Goal: Find specific page/section: Find specific page/section

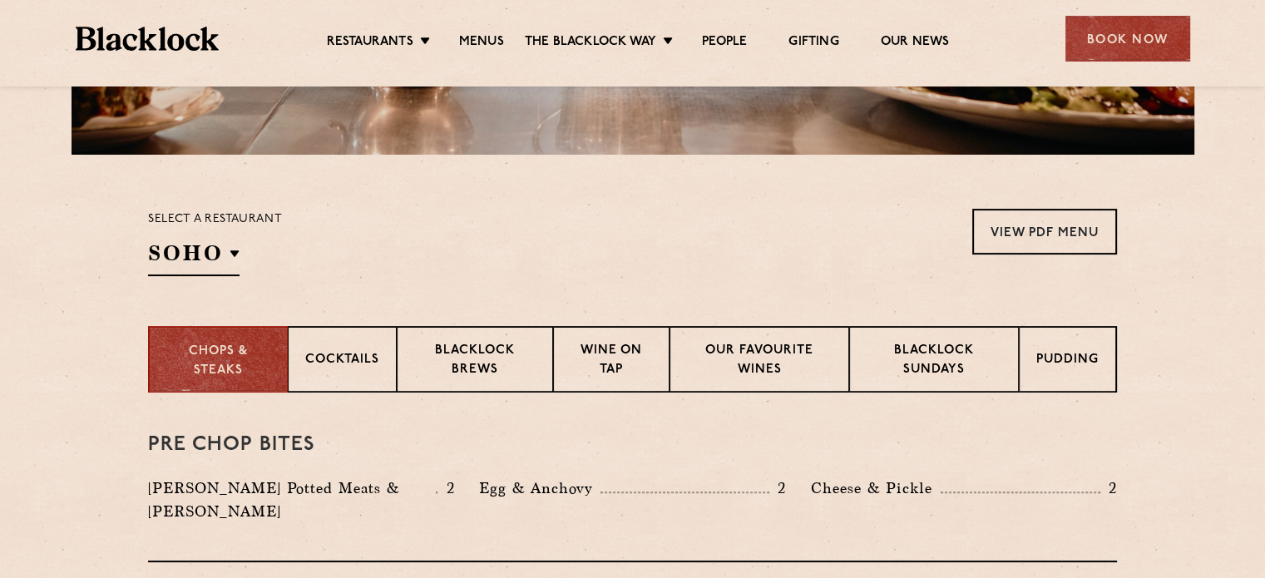
scroll to position [416, 0]
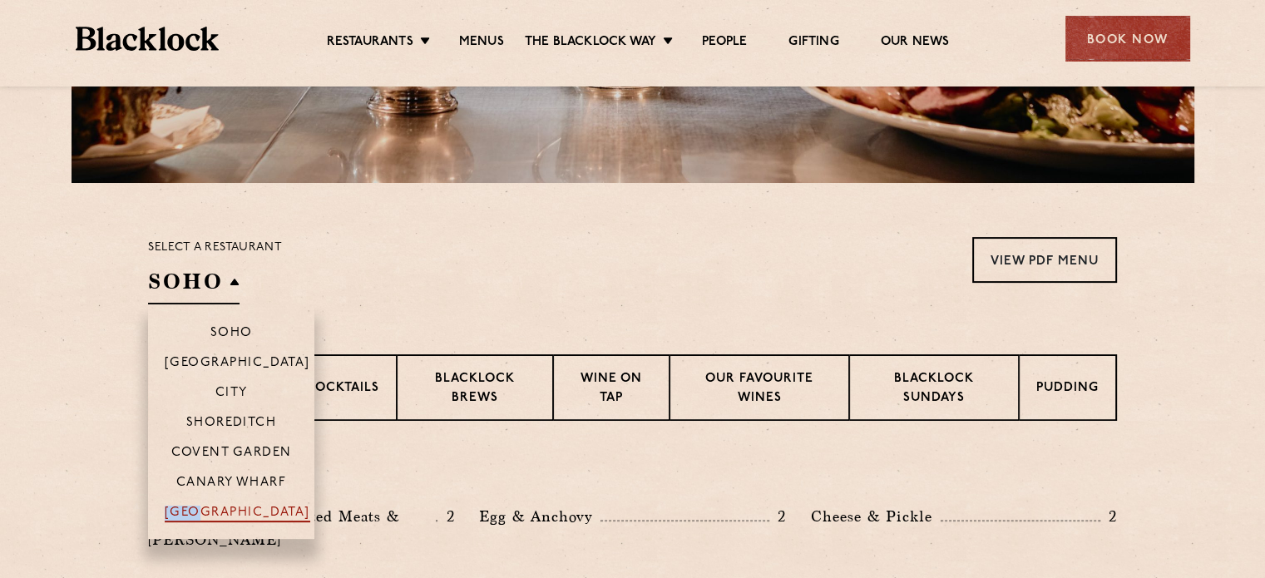
drag, startPoint x: 221, startPoint y: 507, endPoint x: 230, endPoint y: 521, distance: 16.8
click at [230, 521] on li "[GEOGRAPHIC_DATA]" at bounding box center [231, 518] width 166 height 42
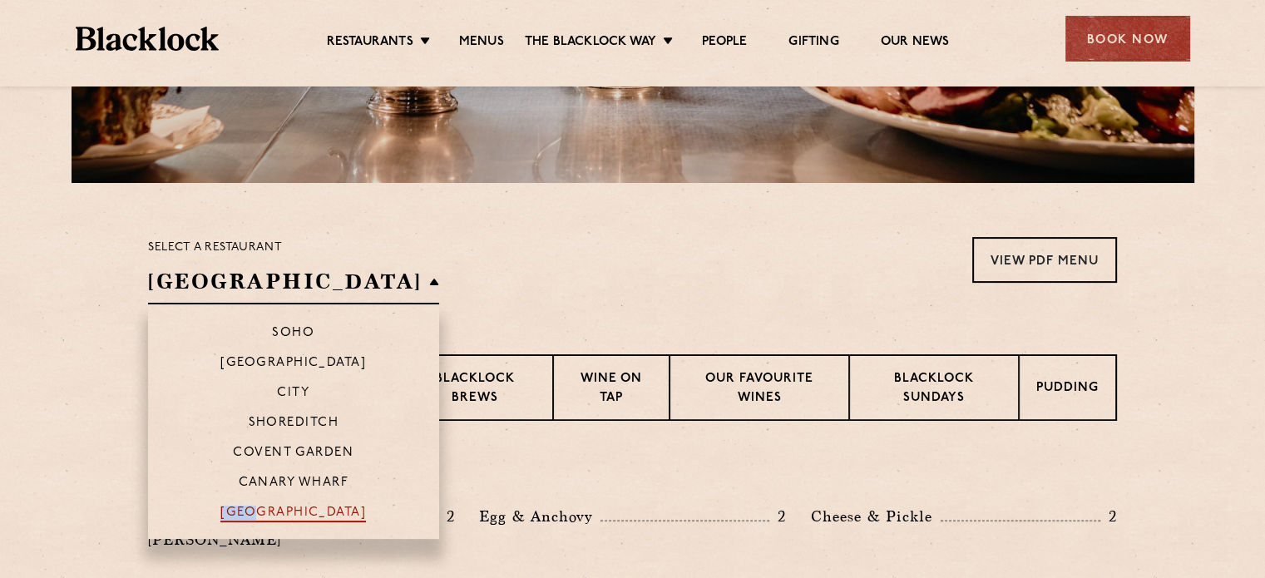
click at [223, 513] on p "[GEOGRAPHIC_DATA]" at bounding box center [293, 514] width 146 height 17
click at [255, 518] on p "[GEOGRAPHIC_DATA]" at bounding box center [293, 514] width 146 height 17
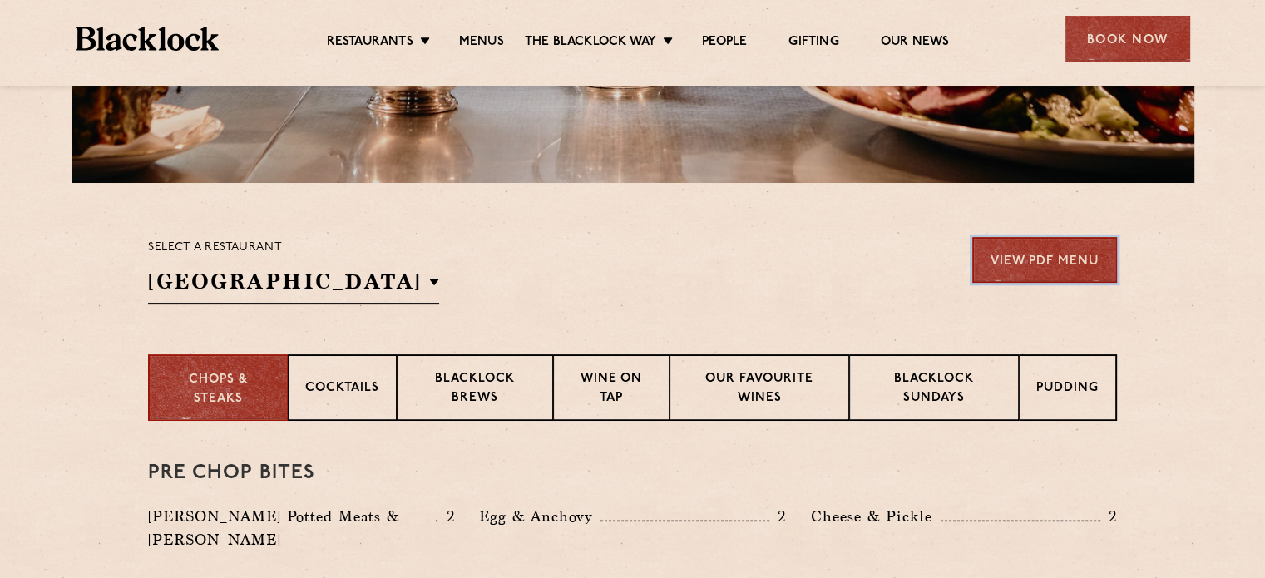
click at [1022, 265] on link "View PDF Menu" at bounding box center [1045, 260] width 145 height 46
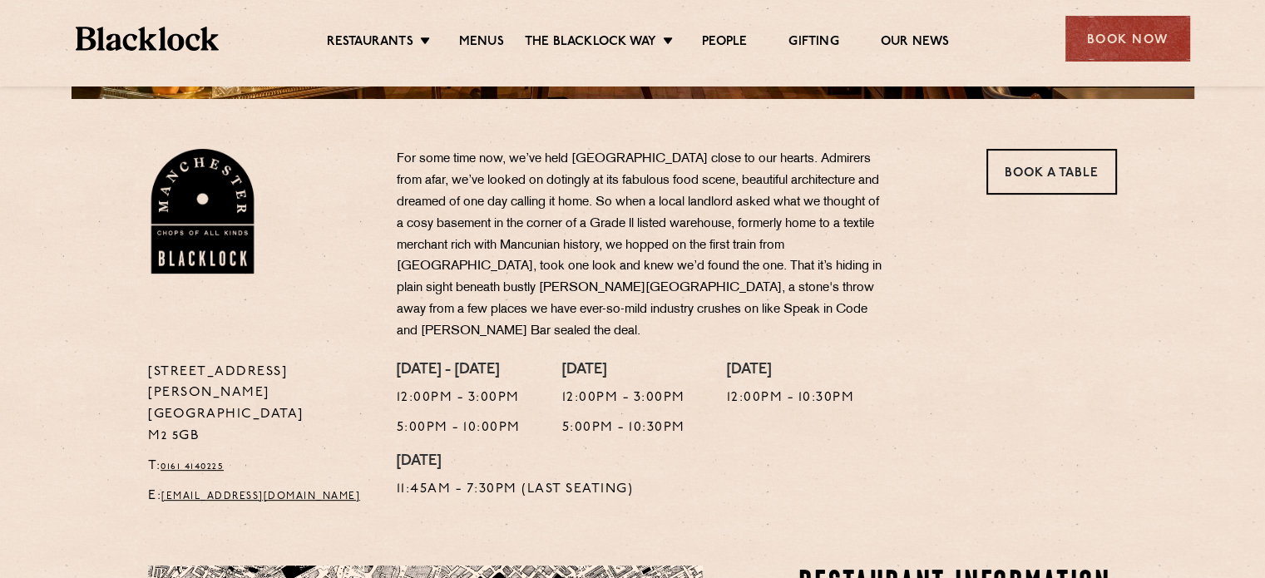
scroll to position [289, 0]
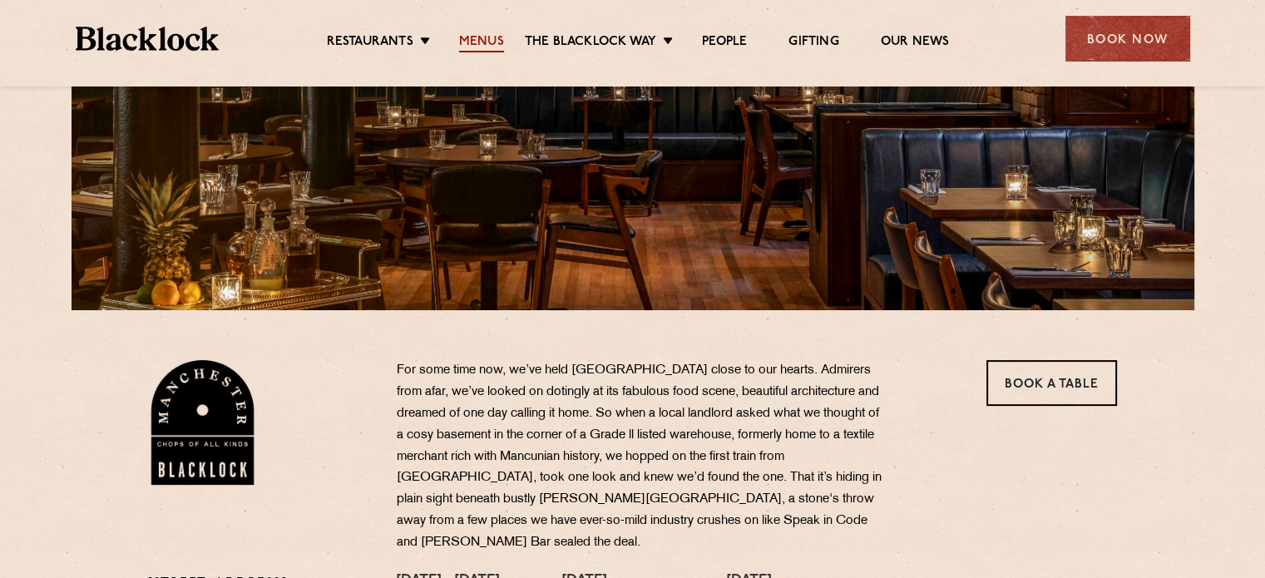
click at [485, 36] on link "Menus" at bounding box center [481, 43] width 45 height 18
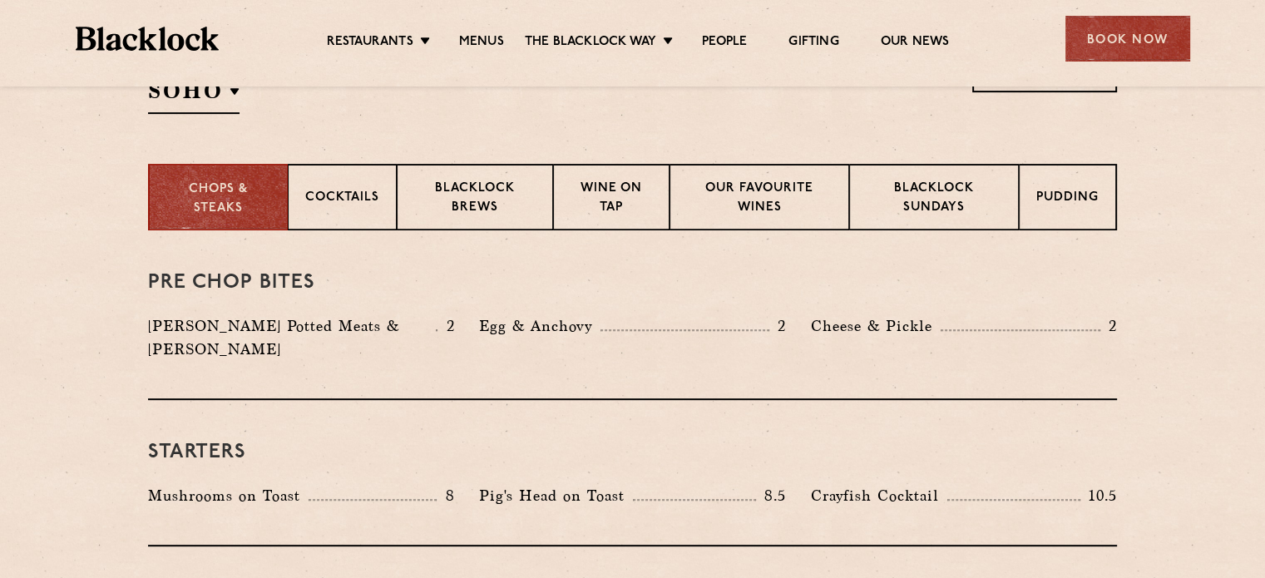
scroll to position [582, 0]
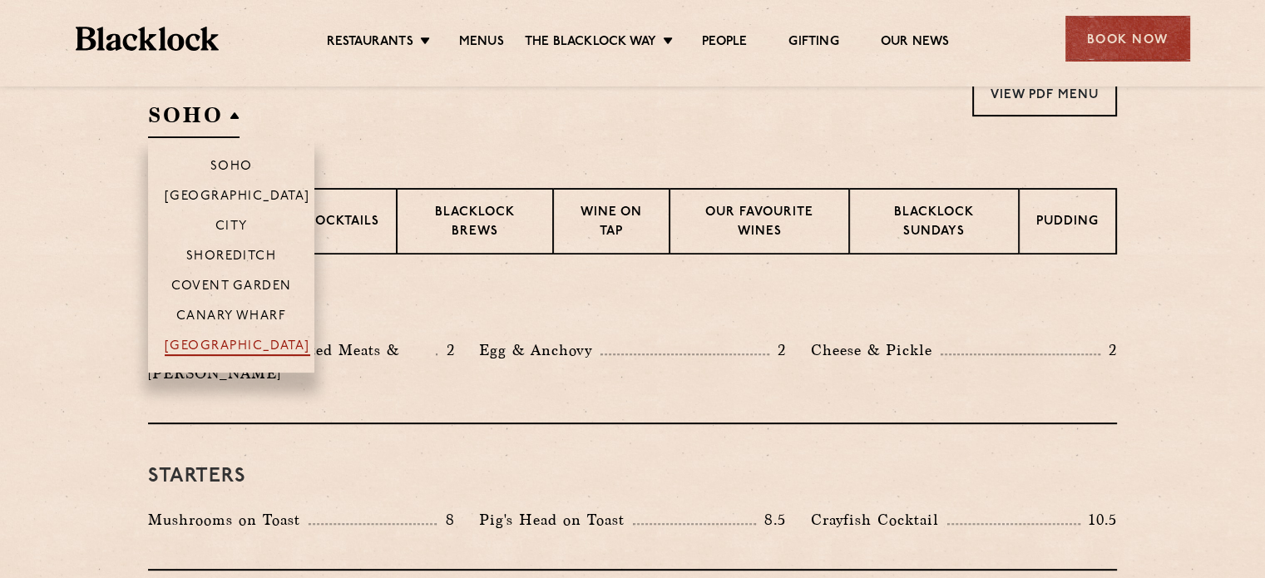
click at [195, 347] on p "[GEOGRAPHIC_DATA]" at bounding box center [238, 347] width 146 height 17
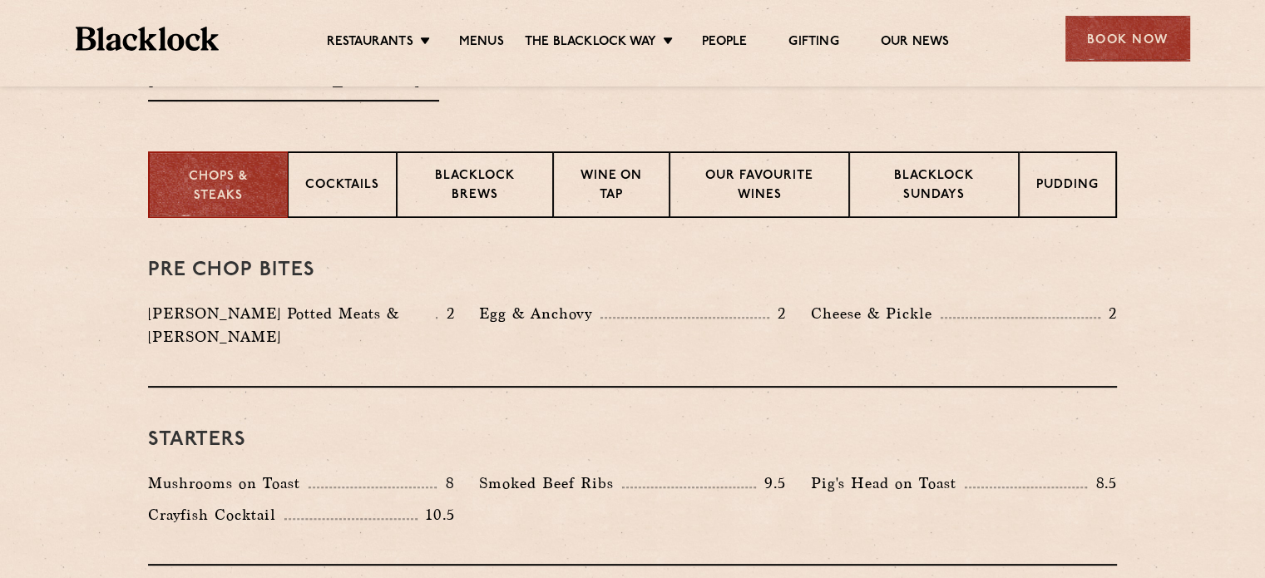
scroll to position [499, 0]
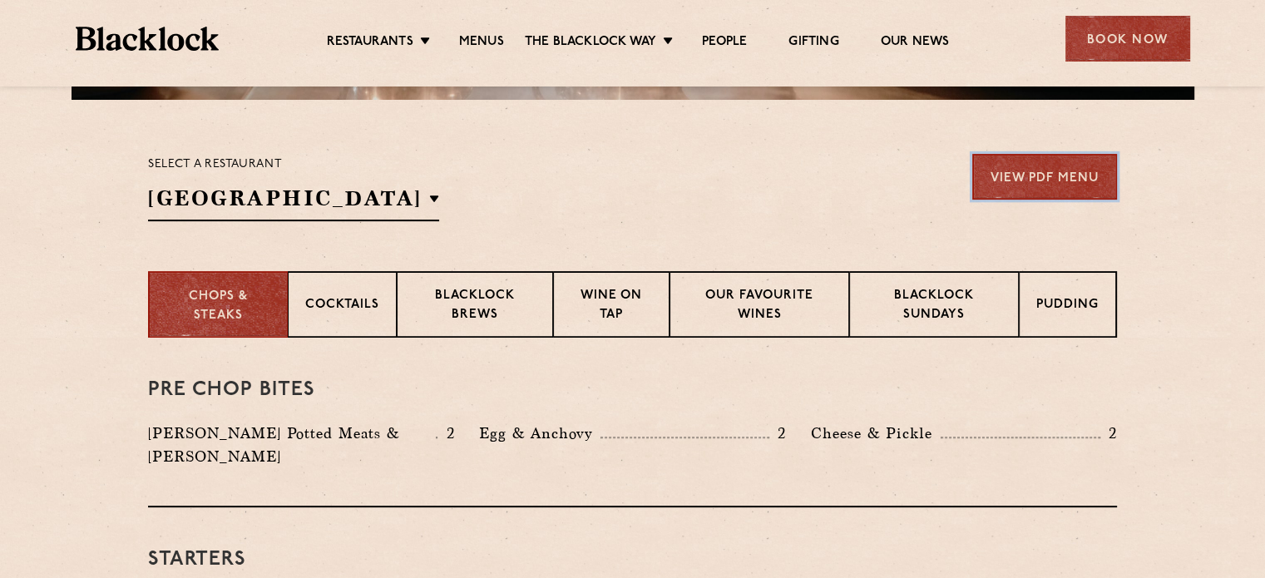
click at [1002, 171] on link "View PDF Menu" at bounding box center [1045, 177] width 145 height 46
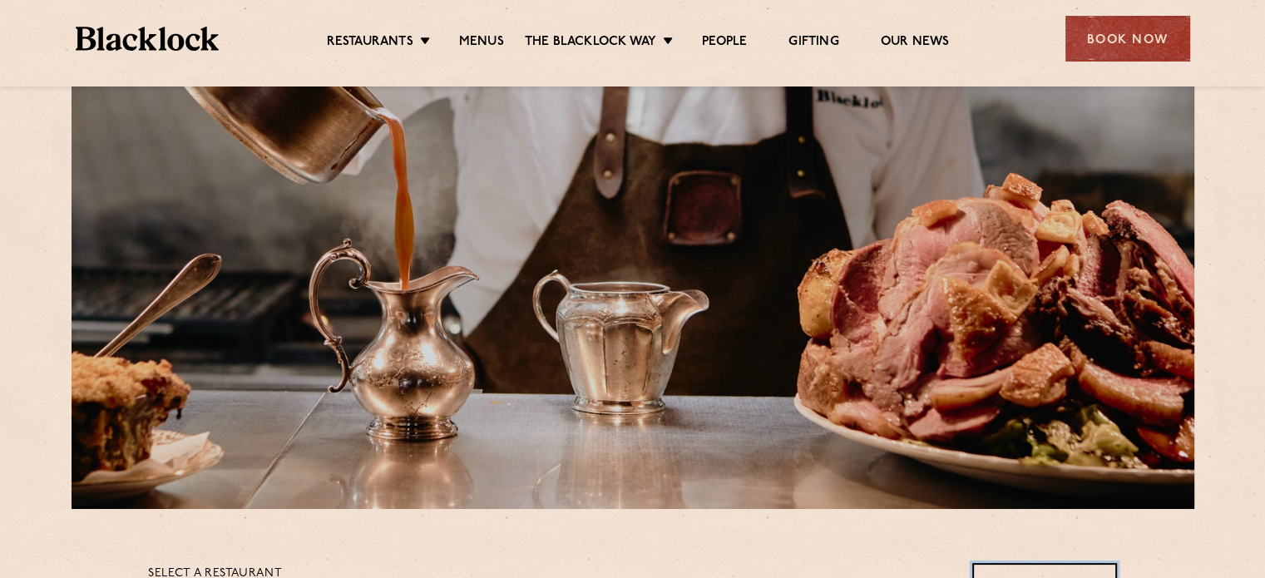
scroll to position [0, 0]
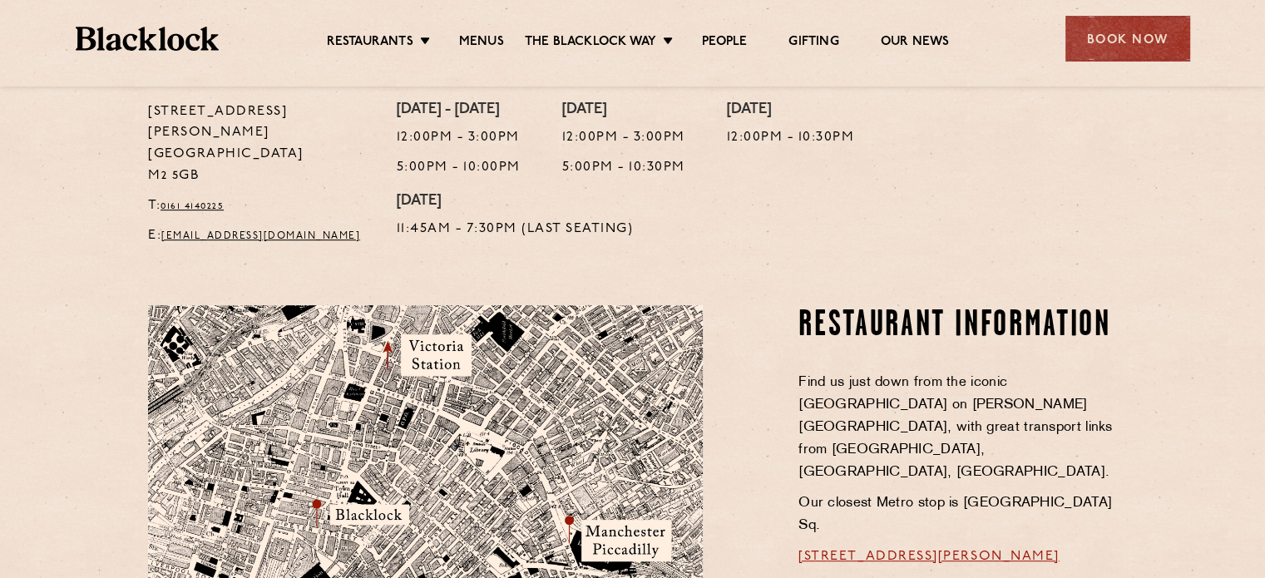
scroll to position [788, 0]
